Goal: Task Accomplishment & Management: Use online tool/utility

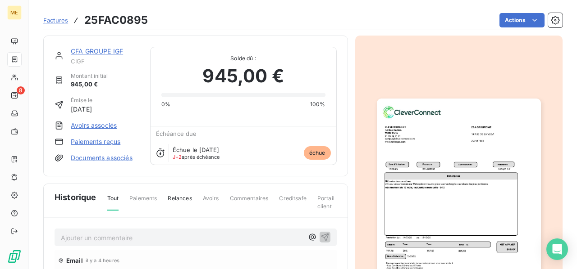
scroll to position [90, 0]
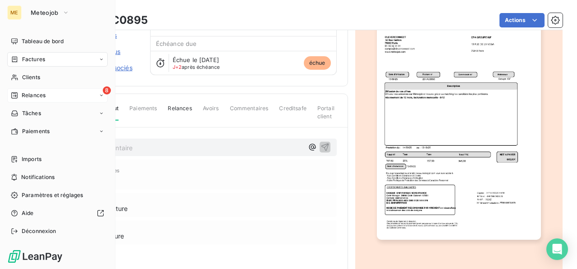
click at [28, 91] on div "8 Relances" at bounding box center [57, 95] width 100 height 14
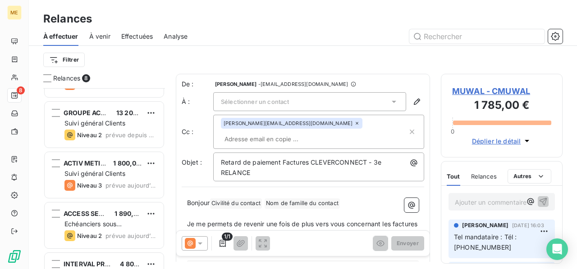
scroll to position [223, 0]
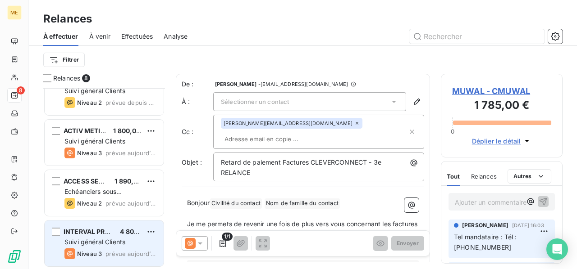
click at [114, 239] on span "Suivi général Clients" at bounding box center [94, 242] width 61 height 8
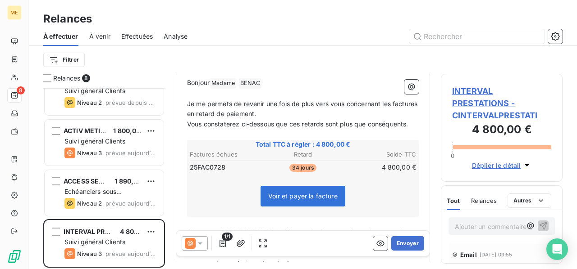
scroll to position [90, 0]
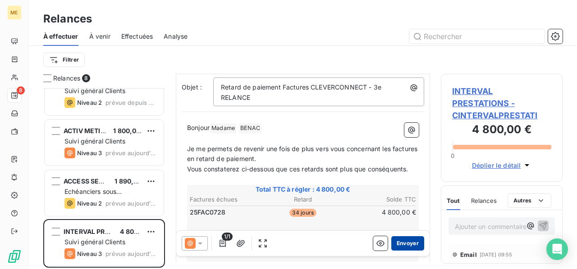
click at [400, 243] on button "Envoyer" at bounding box center [407, 243] width 33 height 14
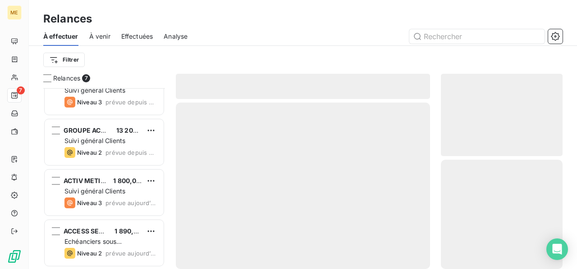
scroll to position [172, 0]
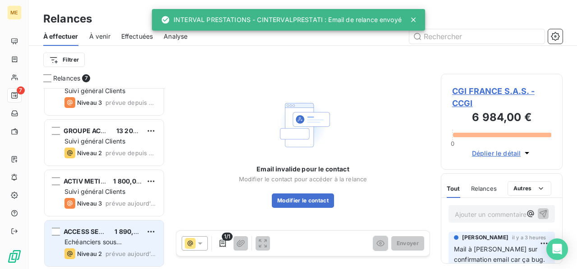
click at [127, 238] on div "Echéanciers sous prélèvements" at bounding box center [110, 242] width 92 height 9
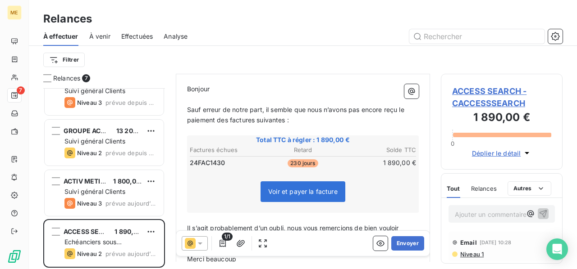
scroll to position [180, 0]
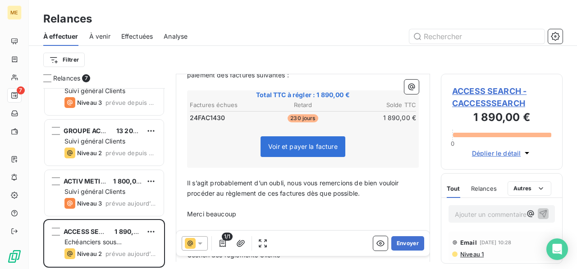
click at [509, 91] on span "ACCESS SEARCH - CACCESSSEARCH" at bounding box center [501, 97] width 99 height 24
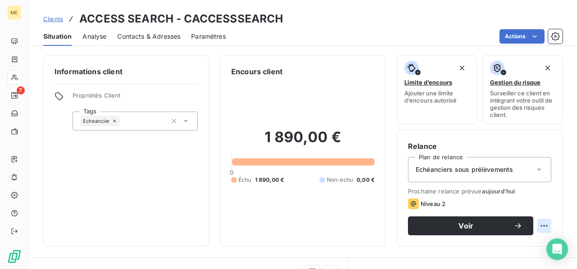
click at [535, 228] on html "ME 7 Clients ACCESS SEARCH - CACCESSSEARCH Situation Analyse Contacts & Adresse…" at bounding box center [288, 134] width 577 height 269
click at [302, 230] on html "ME 7 Clients ACCESS SEARCH - CACCESSSEARCH Situation Analyse Contacts & Adresse…" at bounding box center [288, 134] width 577 height 269
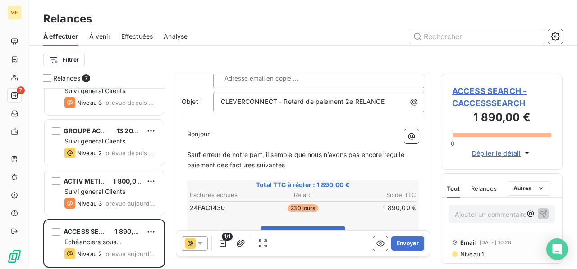
scroll to position [135, 0]
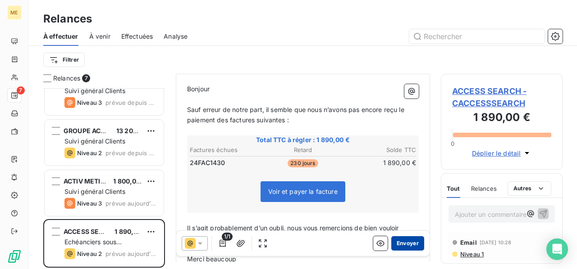
click at [407, 246] on button "Envoyer" at bounding box center [407, 243] width 33 height 14
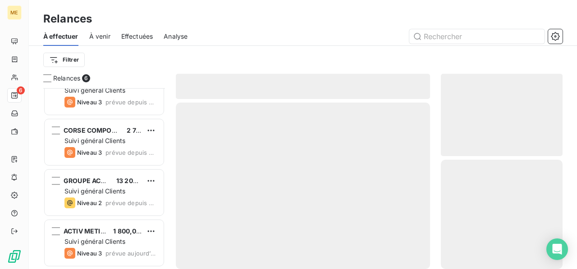
scroll to position [122, 0]
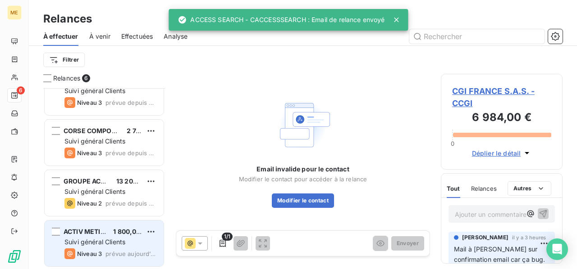
click at [115, 239] on span "Suivi général Clients" at bounding box center [94, 242] width 61 height 8
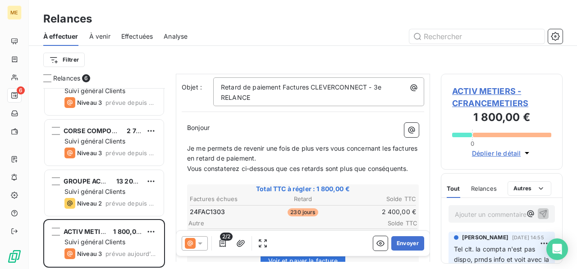
scroll to position [135, 0]
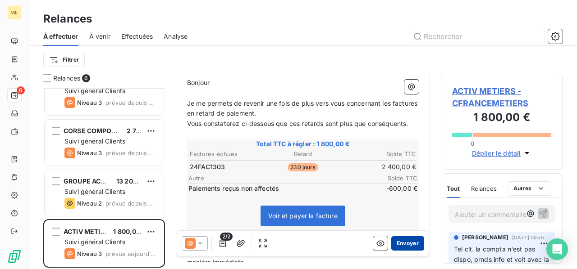
click at [401, 239] on button "Envoyer" at bounding box center [407, 243] width 33 height 14
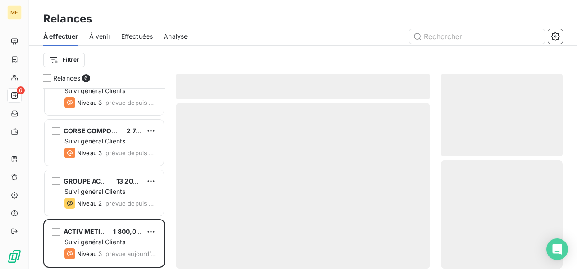
scroll to position [71, 0]
